Goal: Find specific page/section: Find specific page/section

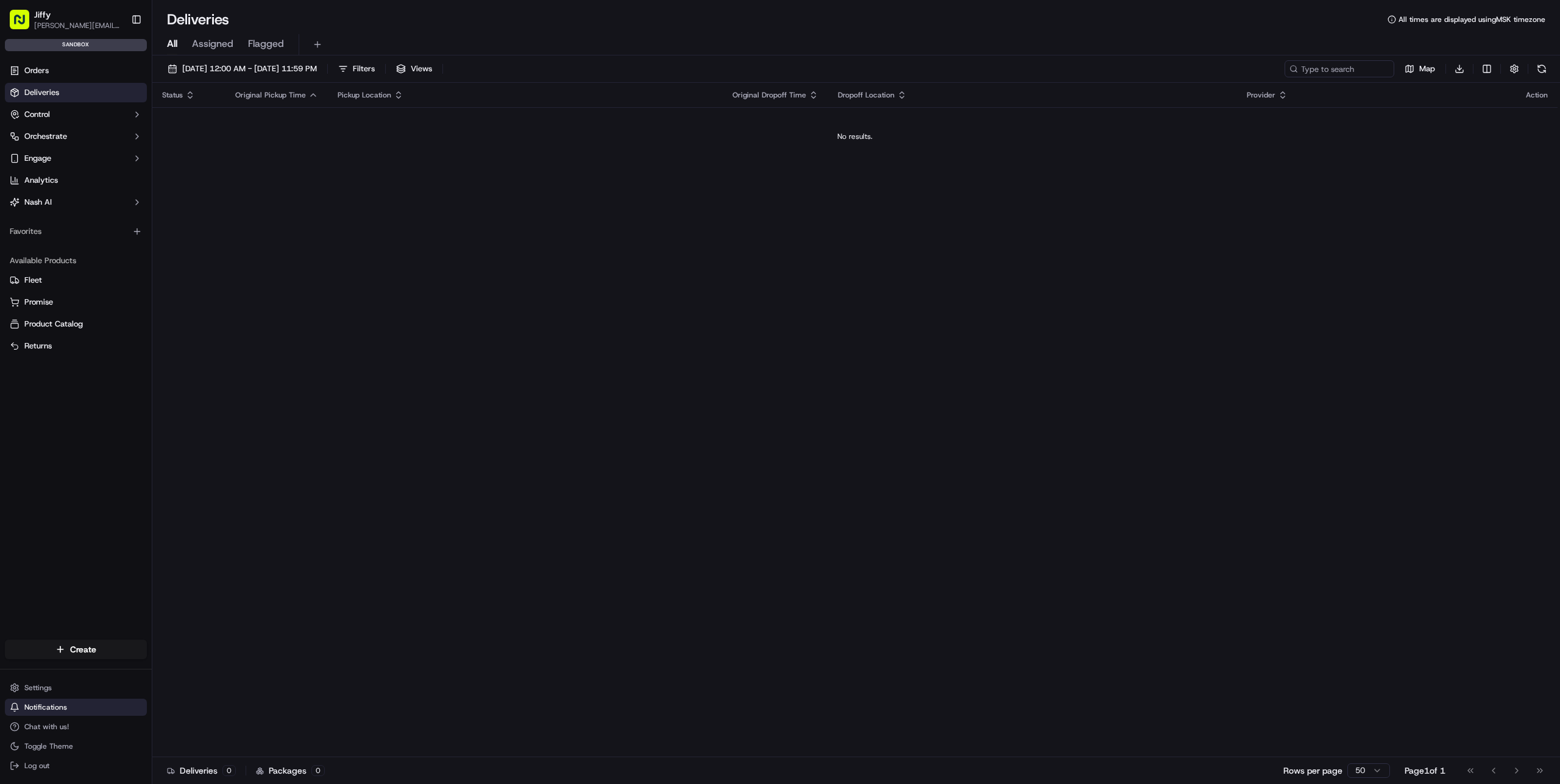
click at [94, 706] on button "Notifications" at bounding box center [75, 707] width 142 height 17
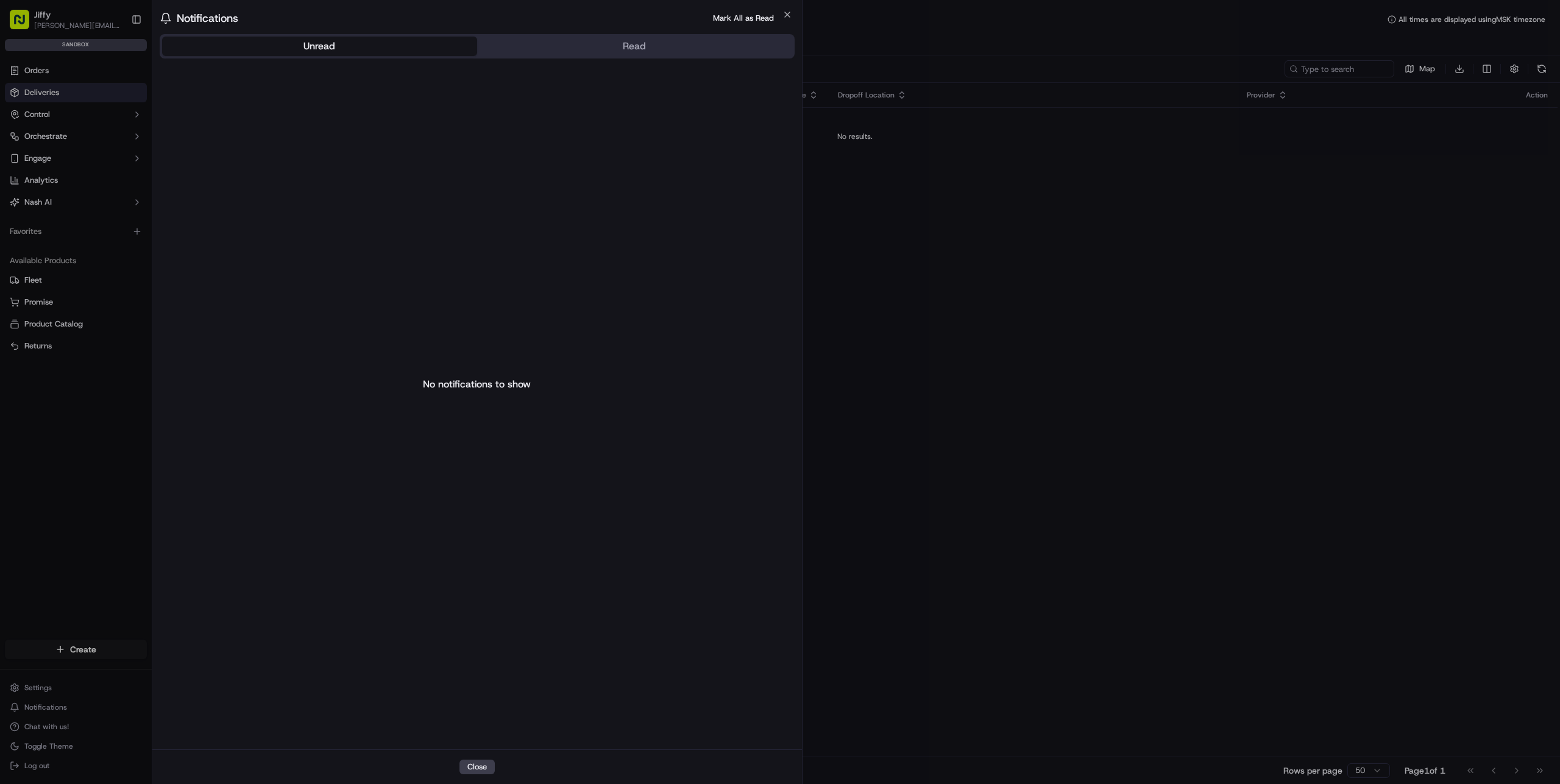
click at [113, 468] on body "Jiffy alexey.metelev@jiffy.com Toggle Sidebar sandbox Orders Deliveries Control…" at bounding box center [780, 392] width 1560 height 784
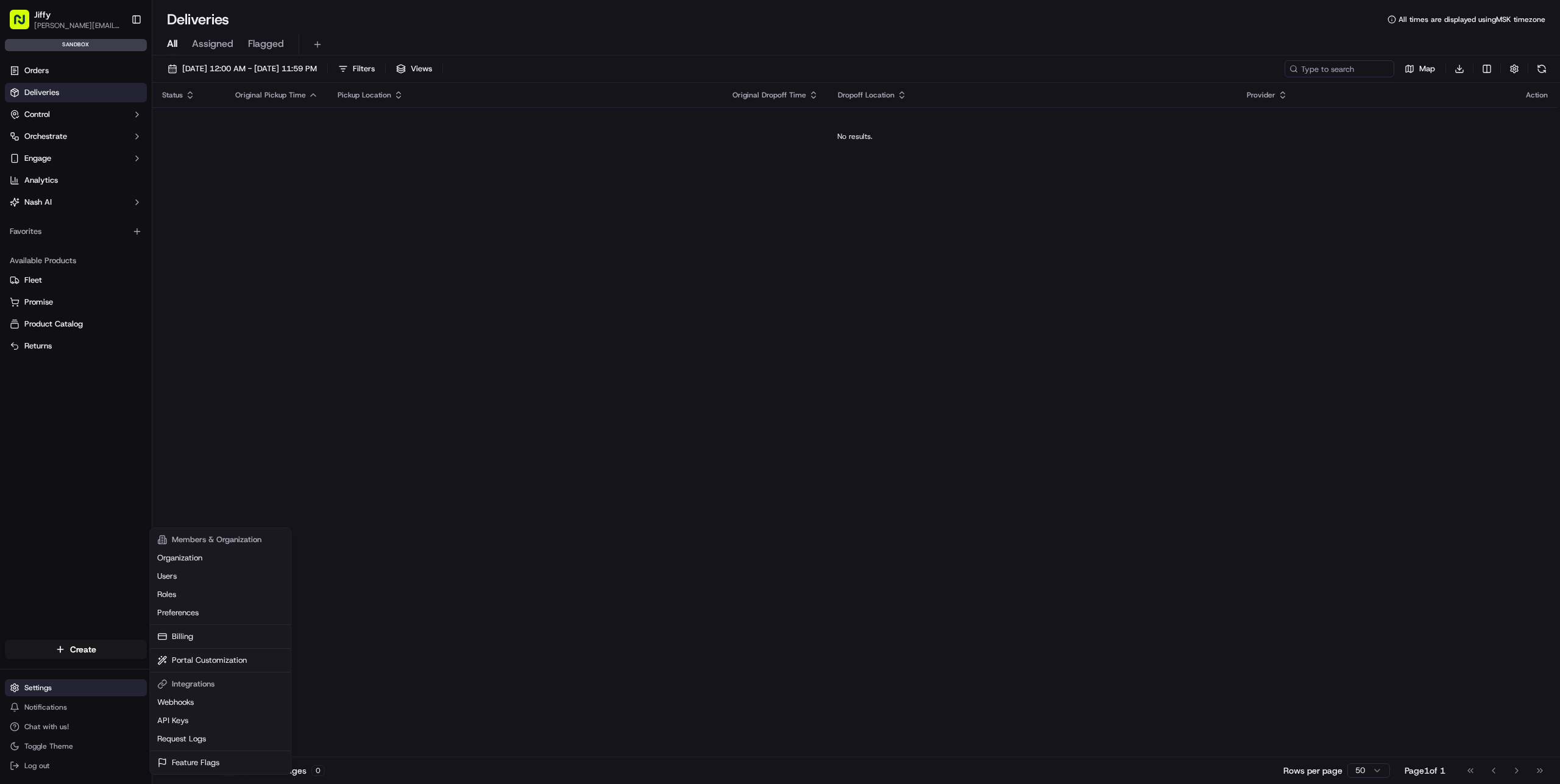
click at [97, 691] on html "Jiffy alexey.metelev@jiffy.com Toggle Sidebar sandbox Orders Deliveries Control…" at bounding box center [780, 392] width 1560 height 784
click at [261, 435] on html "Jiffy alexey.metelev@jiffy.com Toggle Sidebar sandbox Orders Deliveries Control…" at bounding box center [780, 392] width 1560 height 784
click at [78, 686] on html "Jiffy alexey.metelev@jiffy.com Toggle Sidebar sandbox Orders Deliveries Control…" at bounding box center [780, 392] width 1560 height 784
click at [78, 700] on html "Jiffy alexey.metelev@jiffy.com Toggle Sidebar sandbox Orders Deliveries Control…" at bounding box center [780, 392] width 1560 height 784
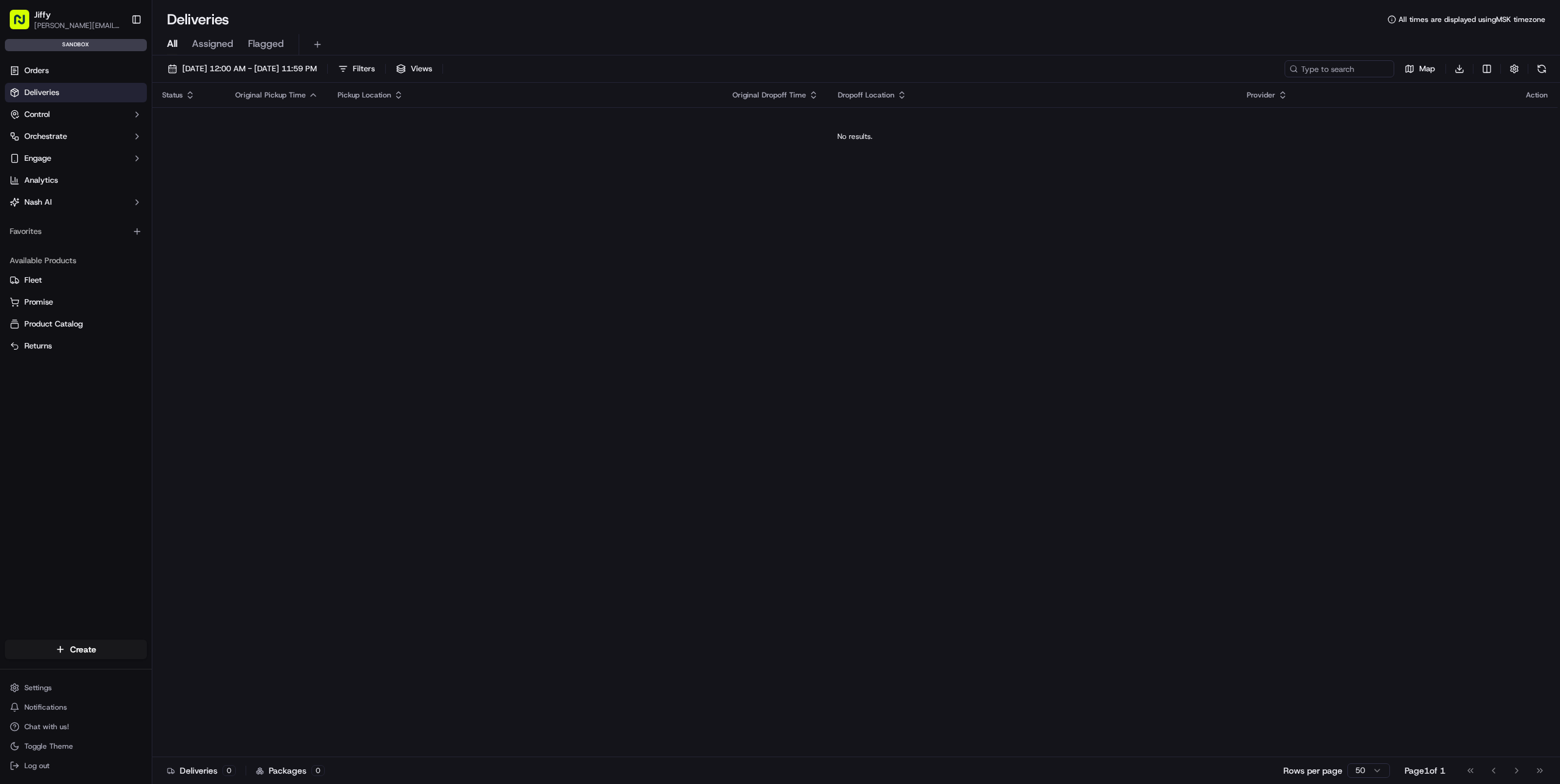
click at [78, 700] on button "Notifications" at bounding box center [75, 707] width 142 height 17
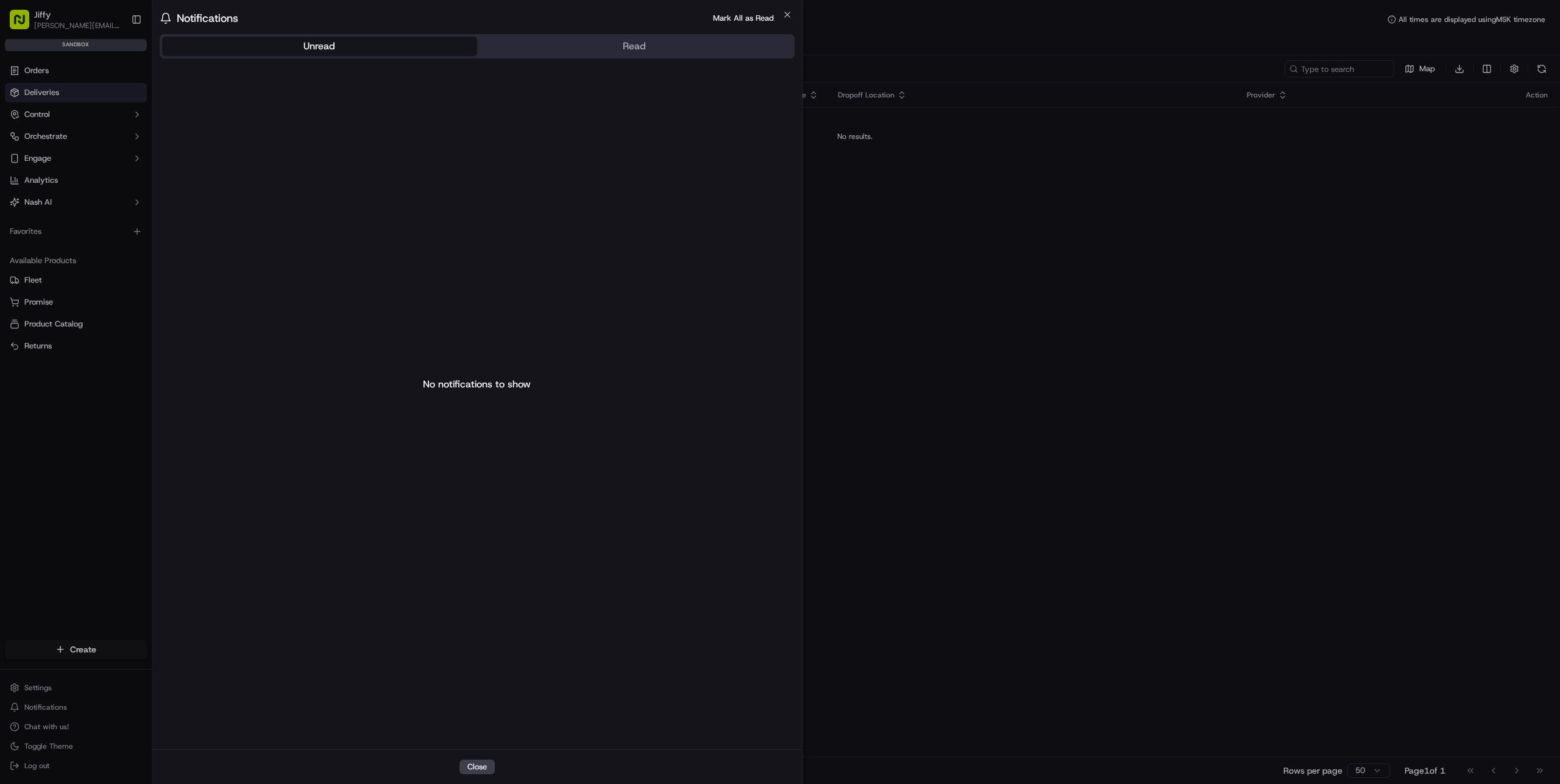
click at [1522, 65] on div at bounding box center [780, 392] width 1560 height 784
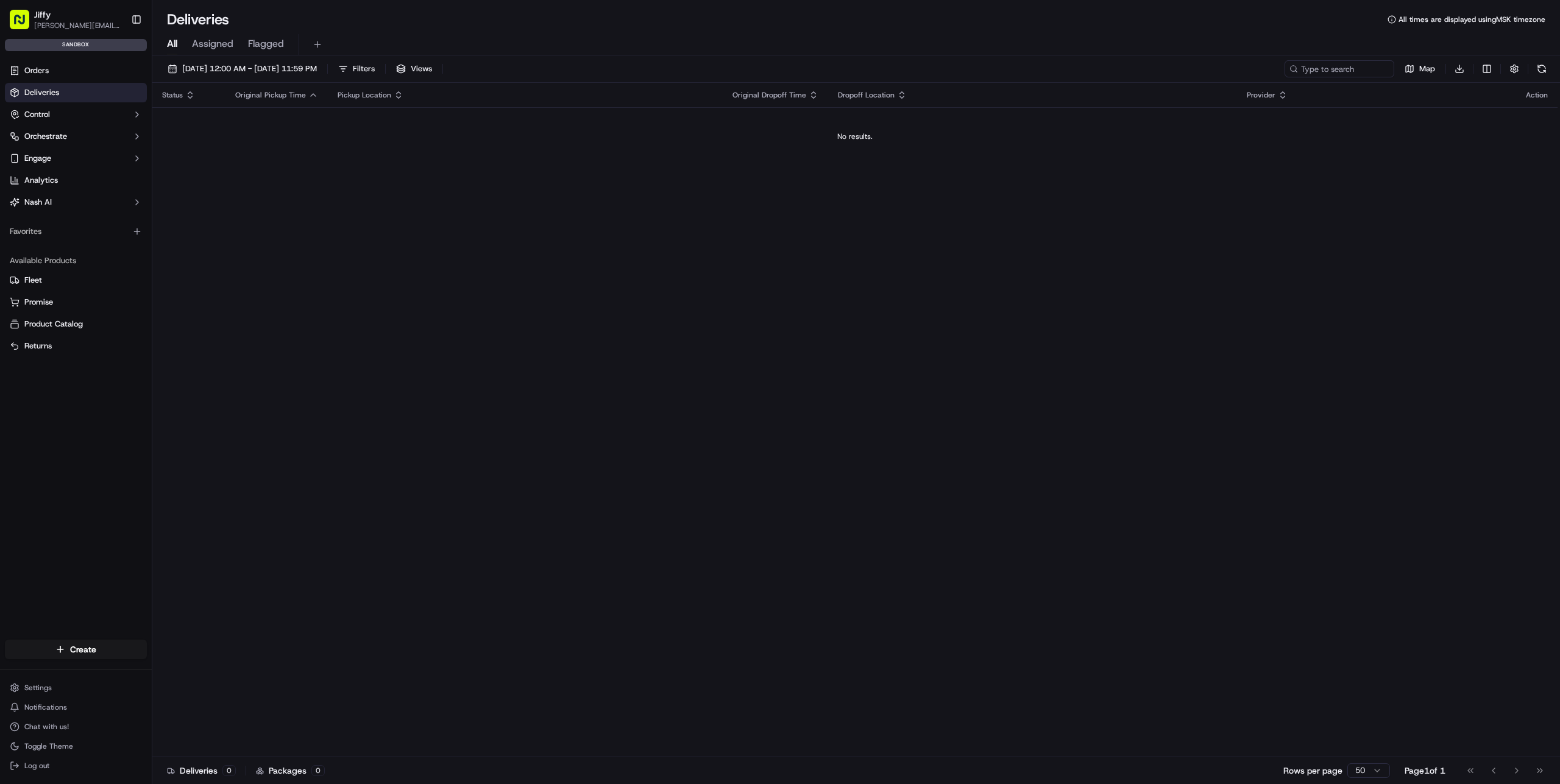
click at [1518, 69] on button "button" at bounding box center [1514, 69] width 17 height 17
click at [1134, 226] on div "Status Original Pickup Time Pickup Location Original Dropoff Time Dropoff Locat…" at bounding box center [855, 420] width 1406 height 675
click at [91, 116] on button "Control" at bounding box center [75, 114] width 142 height 20
click at [91, 206] on button "Orchestrate" at bounding box center [75, 215] width 142 height 20
click at [82, 272] on button "Engage" at bounding box center [75, 276] width 142 height 20
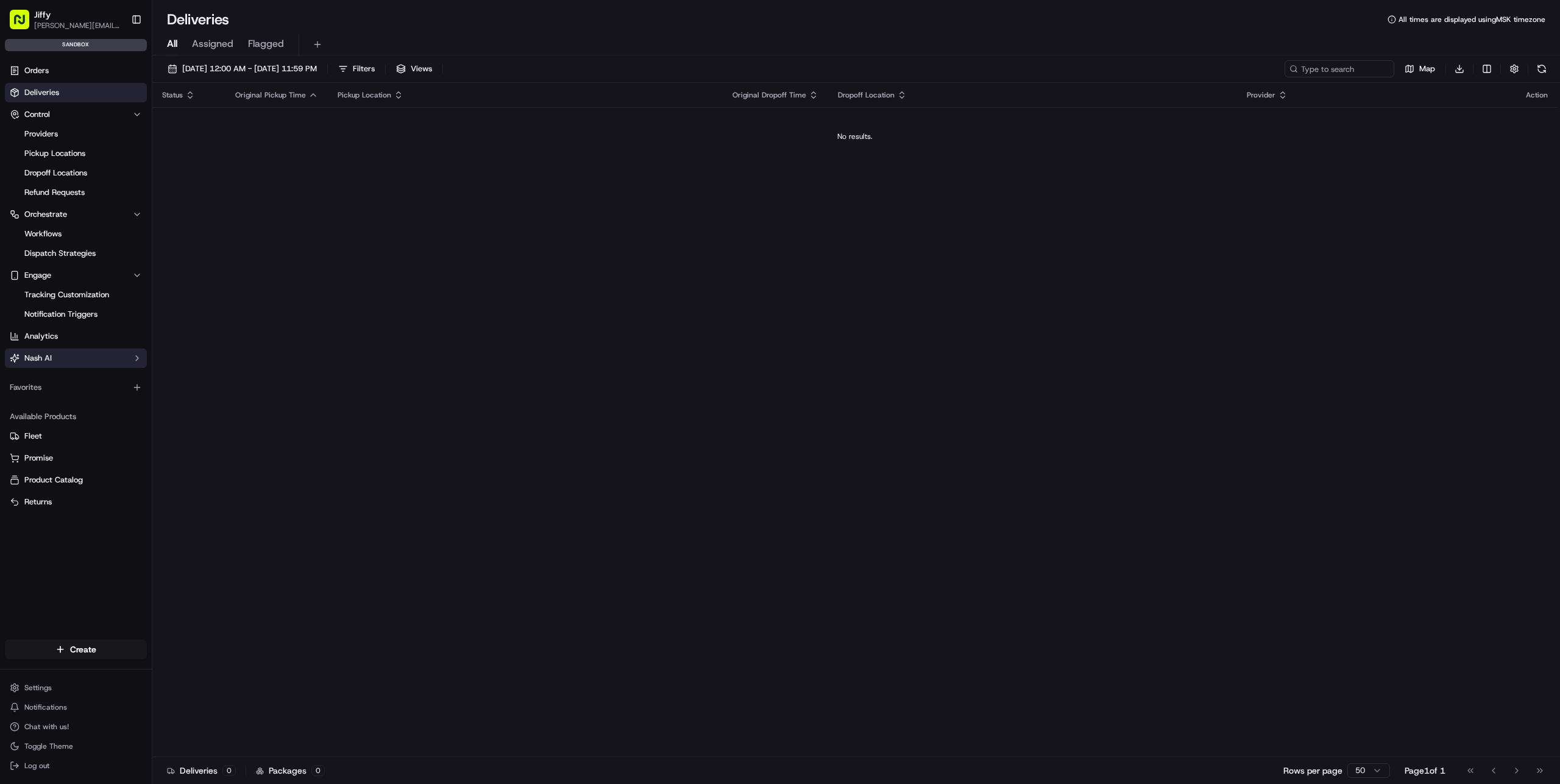
click at [99, 360] on button "Nash AI" at bounding box center [75, 358] width 142 height 20
click at [337, 368] on div "Status Original Pickup Time Pickup Location Original Dropoff Time Dropoff Locat…" at bounding box center [855, 420] width 1406 height 675
click at [625, 429] on div "Status Original Pickup Time Pickup Location Original Dropoff Time Dropoff Locat…" at bounding box center [855, 420] width 1406 height 675
click at [123, 355] on button "Nash AI" at bounding box center [75, 358] width 142 height 20
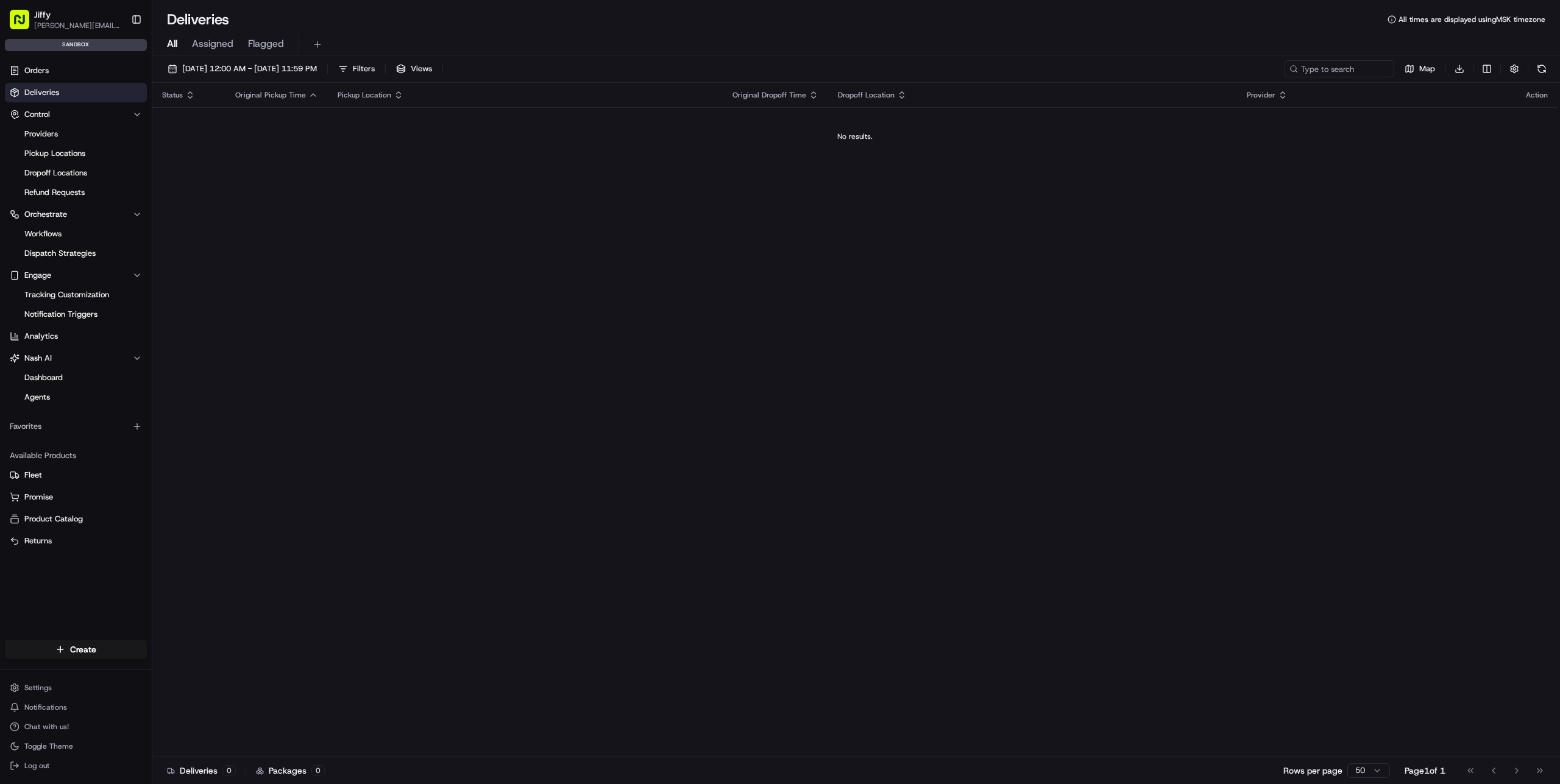
click at [288, 362] on div "Status Original Pickup Time Pickup Location Original Dropoff Time Dropoff Locat…" at bounding box center [855, 420] width 1406 height 675
click at [93, 154] on link "Pickup Locations" at bounding box center [76, 154] width 113 height 17
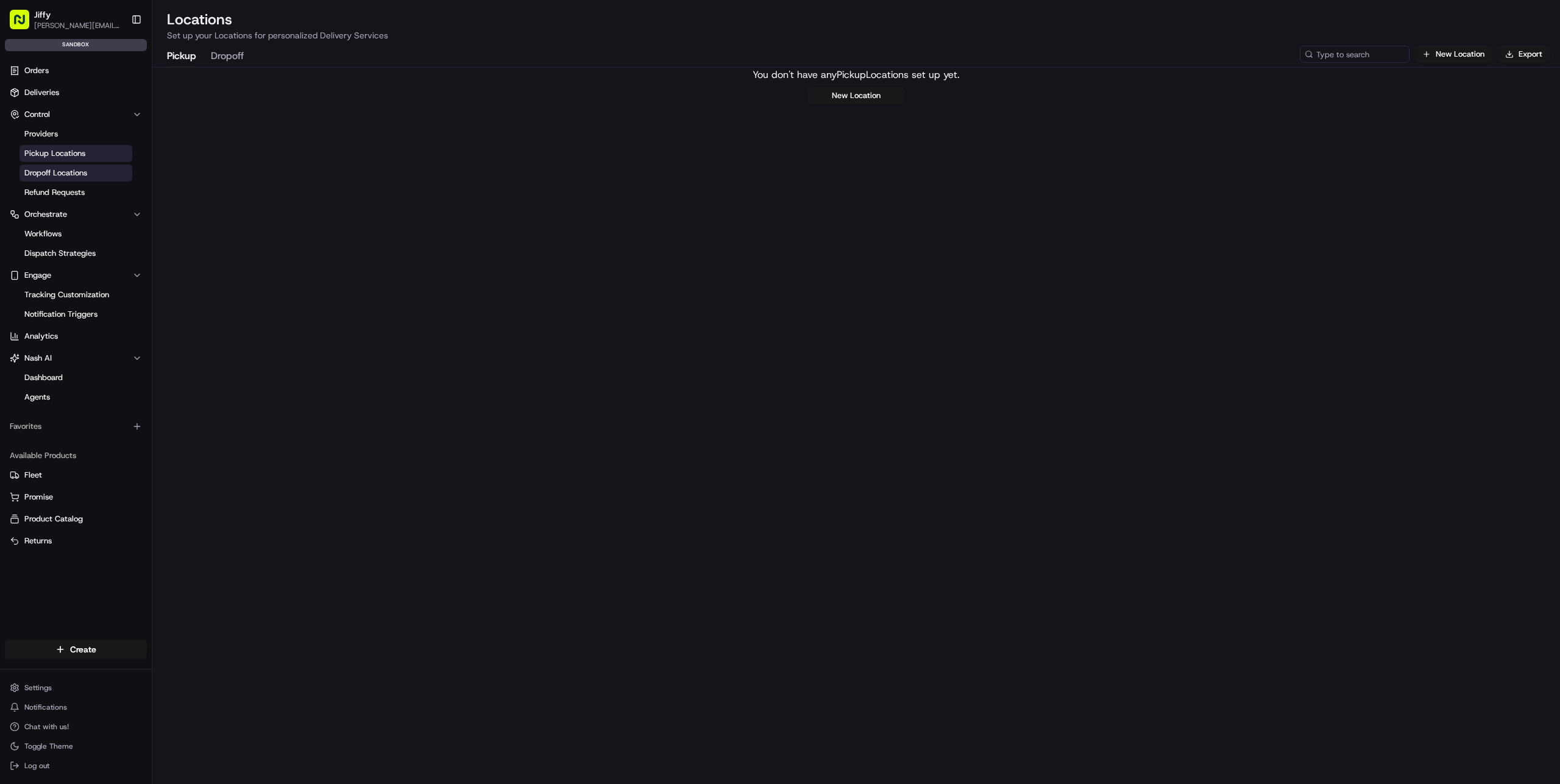
click at [93, 171] on link "Dropoff Locations" at bounding box center [76, 172] width 113 height 17
click at [94, 156] on link "Pickup Locations" at bounding box center [76, 154] width 113 height 17
click at [230, 51] on button "Dropoff" at bounding box center [227, 56] width 33 height 21
click at [179, 62] on button "Pickup" at bounding box center [182, 56] width 29 height 21
click at [224, 59] on button "Dropoff" at bounding box center [227, 56] width 33 height 21
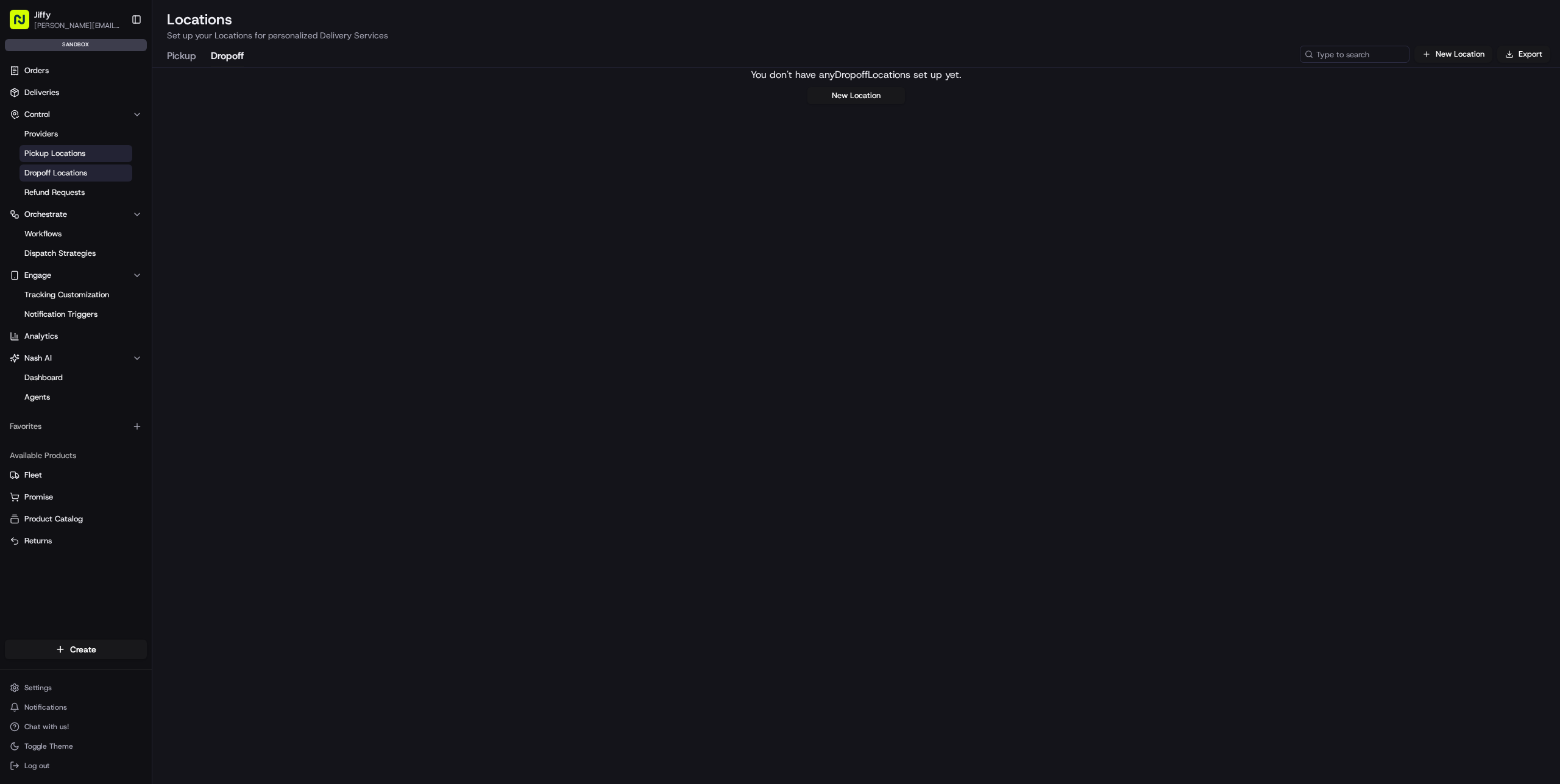
click at [87, 148] on link "Pickup Locations" at bounding box center [76, 154] width 113 height 17
click at [87, 114] on button "Control" at bounding box center [75, 114] width 142 height 20
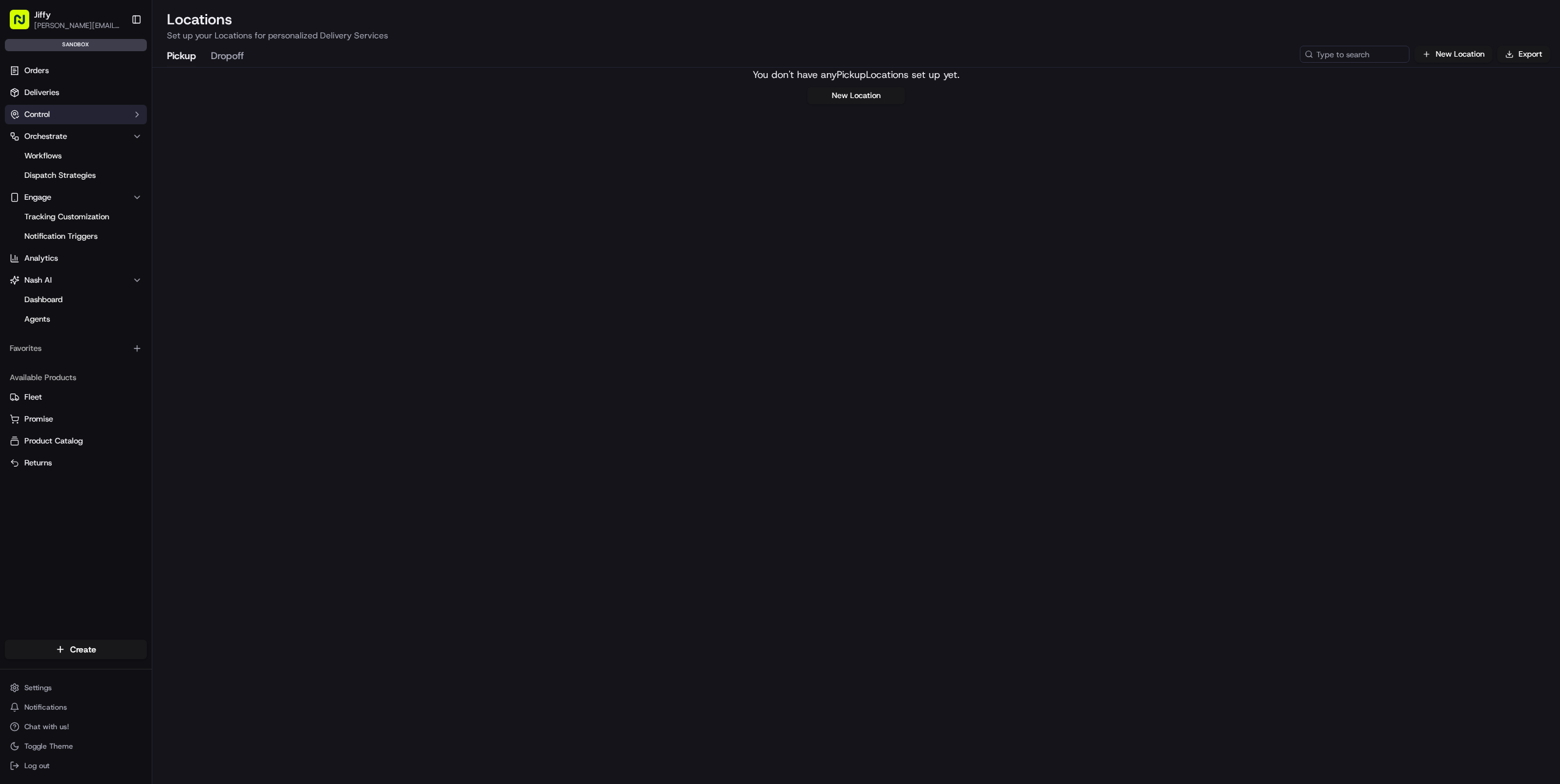
click at [87, 114] on button "Control" at bounding box center [75, 114] width 142 height 20
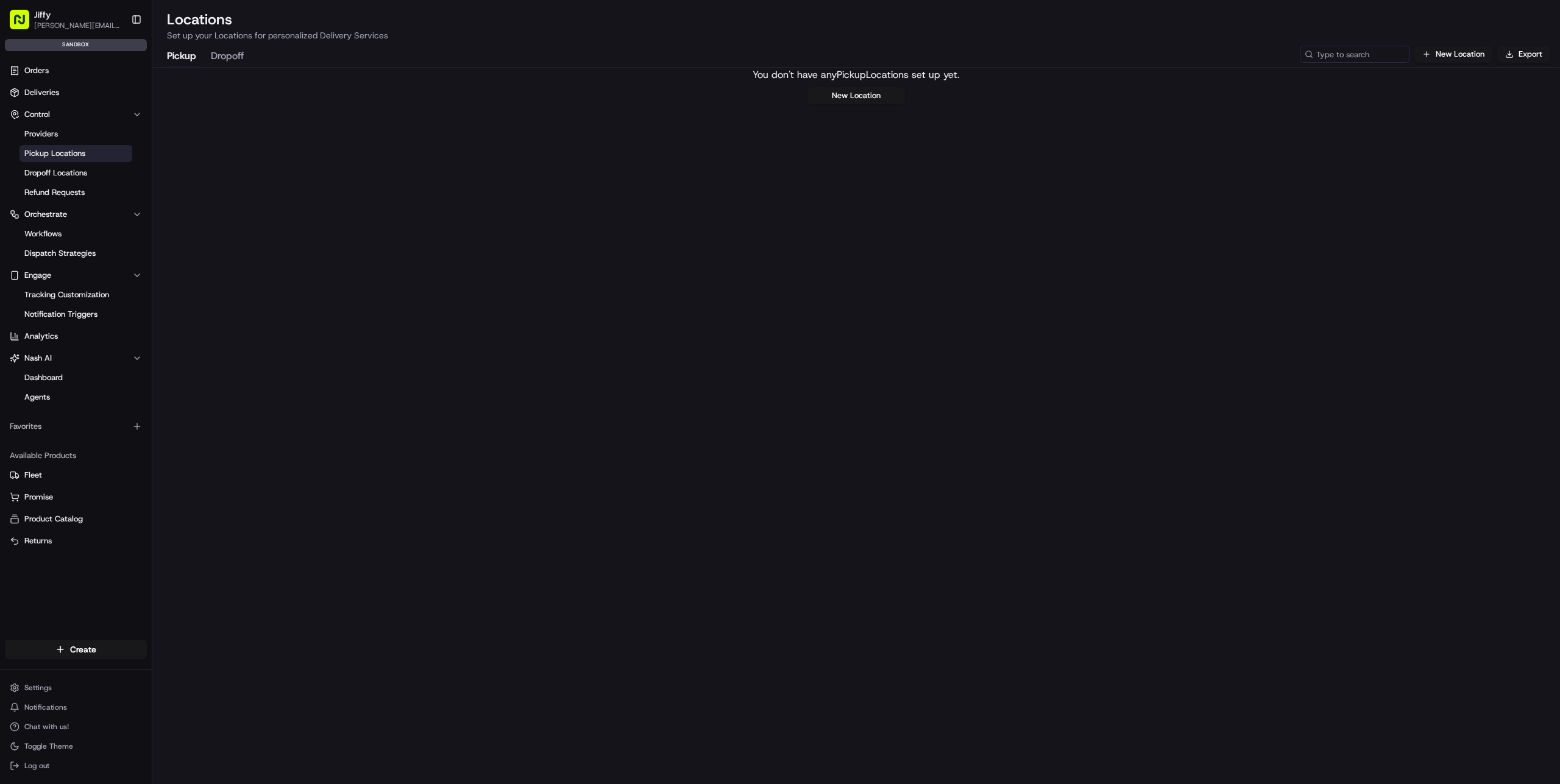
click at [75, 148] on span "Pickup Locations" at bounding box center [54, 154] width 61 height 11
click at [76, 177] on span "Dropoff Locations" at bounding box center [55, 172] width 63 height 11
click at [84, 160] on link "Pickup Locations" at bounding box center [76, 154] width 113 height 17
click at [82, 174] on span "Dropoff Locations" at bounding box center [55, 172] width 63 height 11
click at [81, 71] on link "Orders" at bounding box center [75, 71] width 142 height 20
